Goal: Navigation & Orientation: Find specific page/section

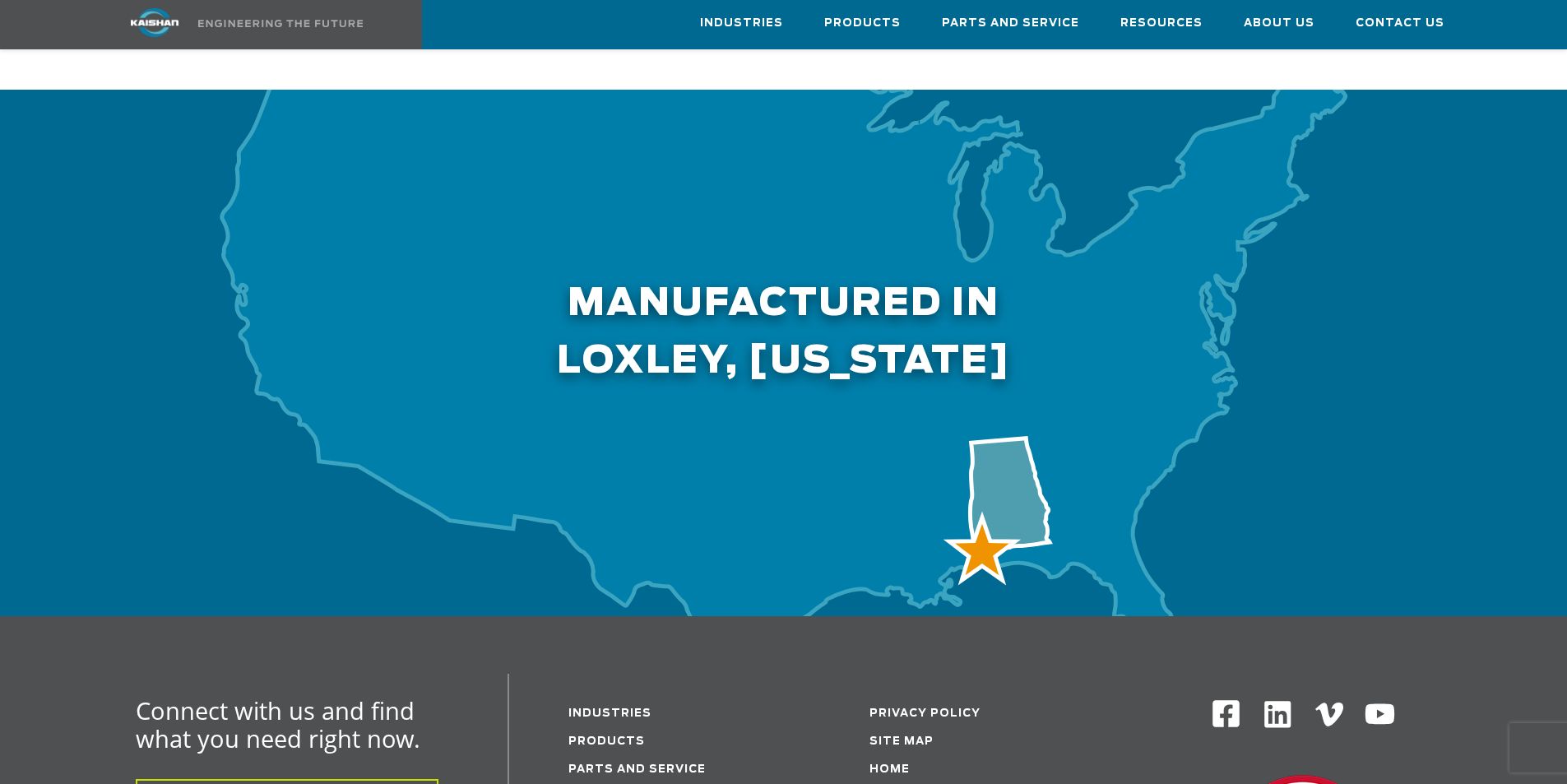
scroll to position [5410, 0]
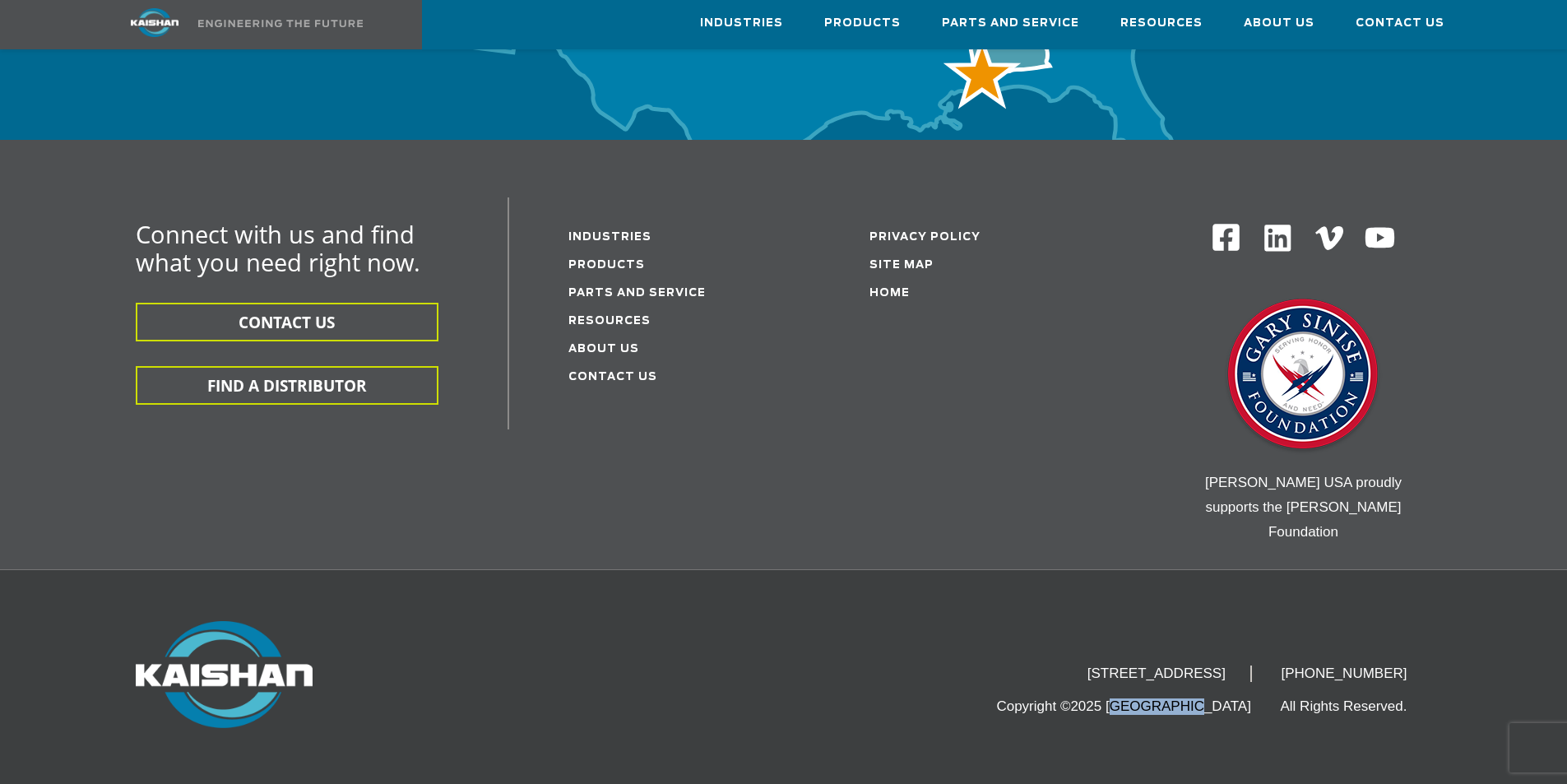
drag, startPoint x: 1192, startPoint y: 619, endPoint x: 1260, endPoint y: 616, distance: 68.1
click at [1260, 698] on li "Copyright ©2025 [GEOGRAPHIC_DATA]" at bounding box center [1136, 707] width 280 height 17
click at [1266, 698] on li "Copyright ©2025 [GEOGRAPHIC_DATA]" at bounding box center [1136, 707] width 280 height 17
drag, startPoint x: 1266, startPoint y: 617, endPoint x: 1192, endPoint y: 618, distance: 74.0
click at [1192, 698] on li "Copyright ©2025 [GEOGRAPHIC_DATA]" at bounding box center [1136, 707] width 280 height 17
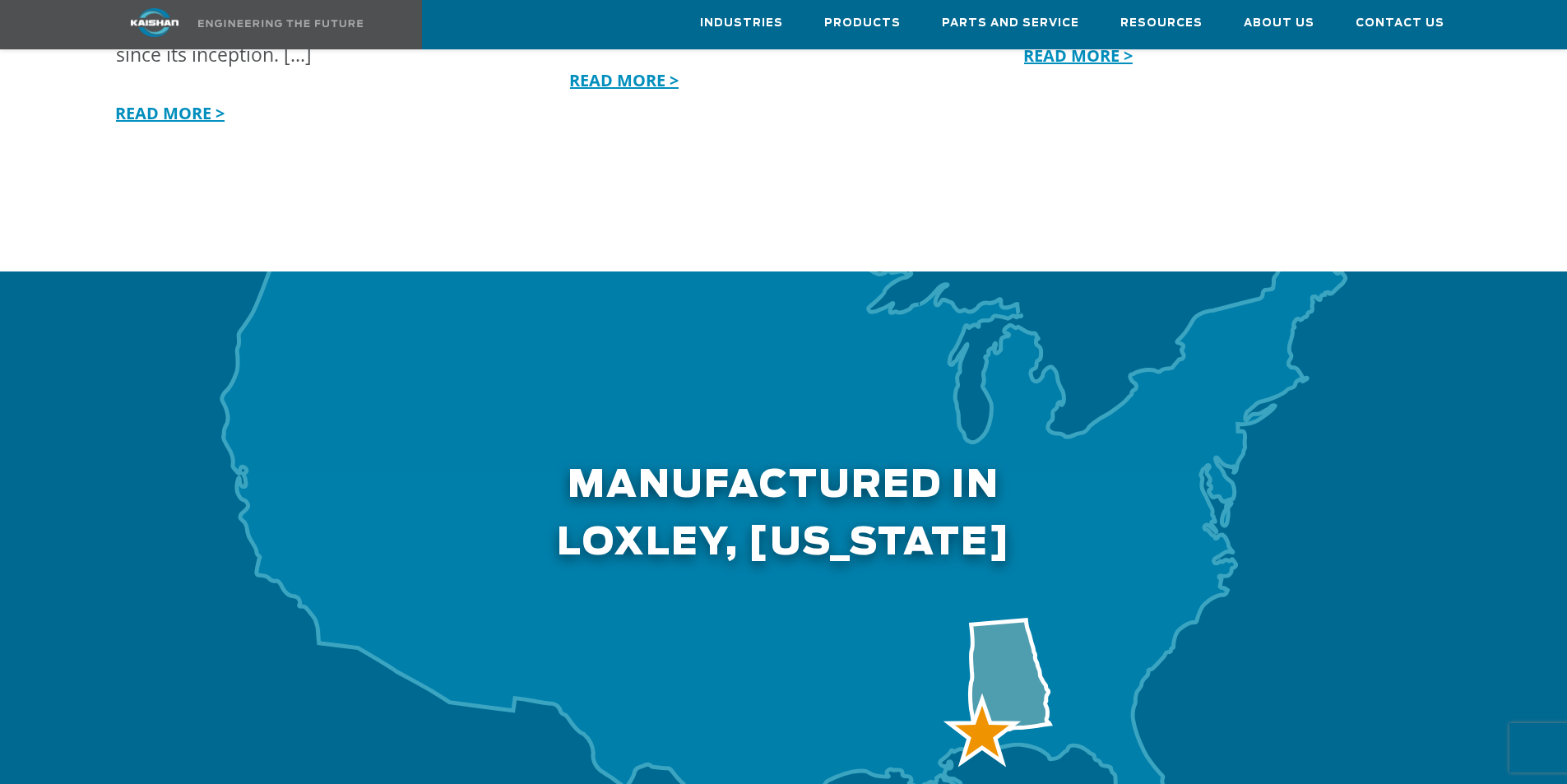
scroll to position [5081, 0]
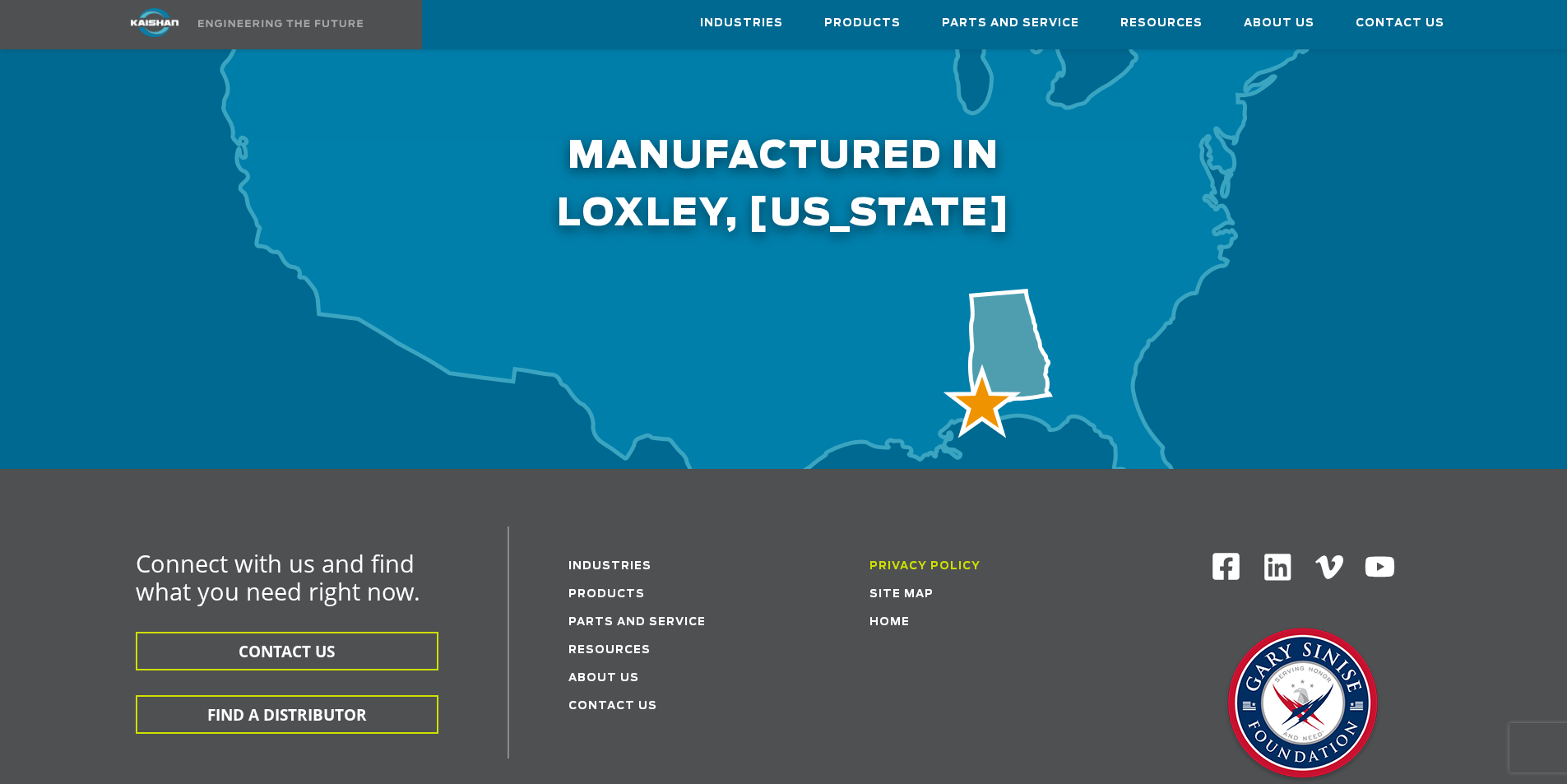
click at [912, 561] on link "Privacy Policy" at bounding box center [926, 566] width 111 height 11
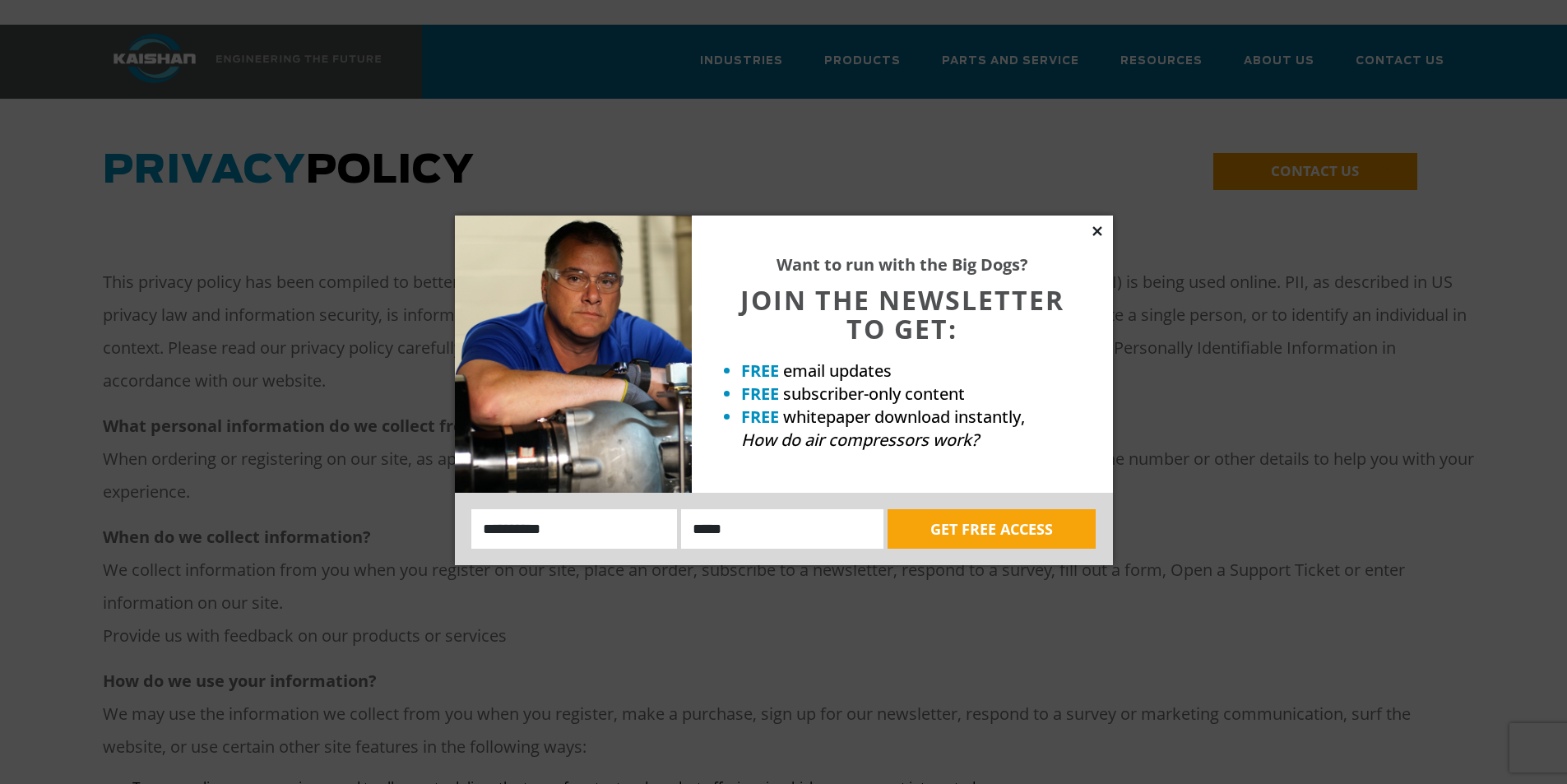
click at [1095, 230] on icon at bounding box center [1097, 230] width 9 height 9
